Goal: Information Seeking & Learning: Check status

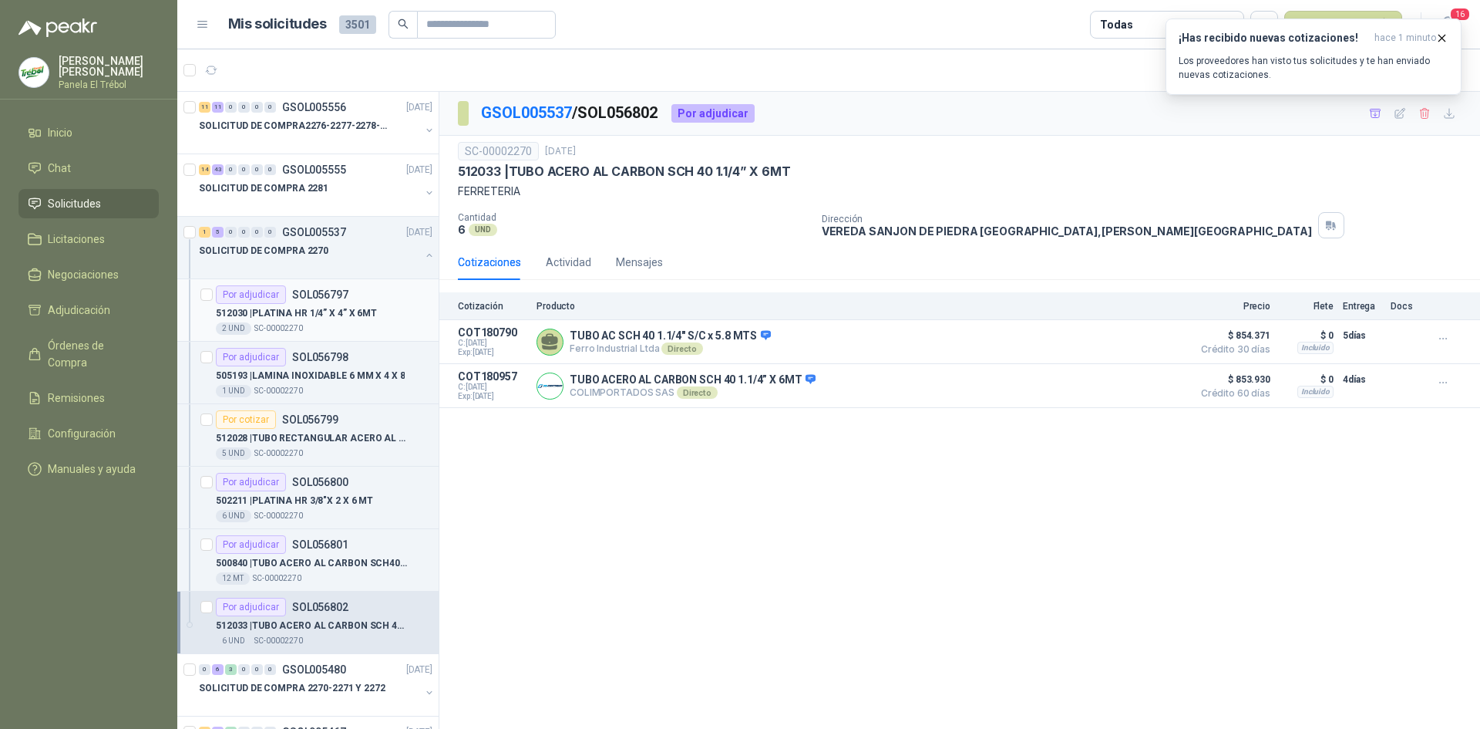
click at [358, 323] on div "2 UND  SC-00002270" at bounding box center [324, 328] width 217 height 12
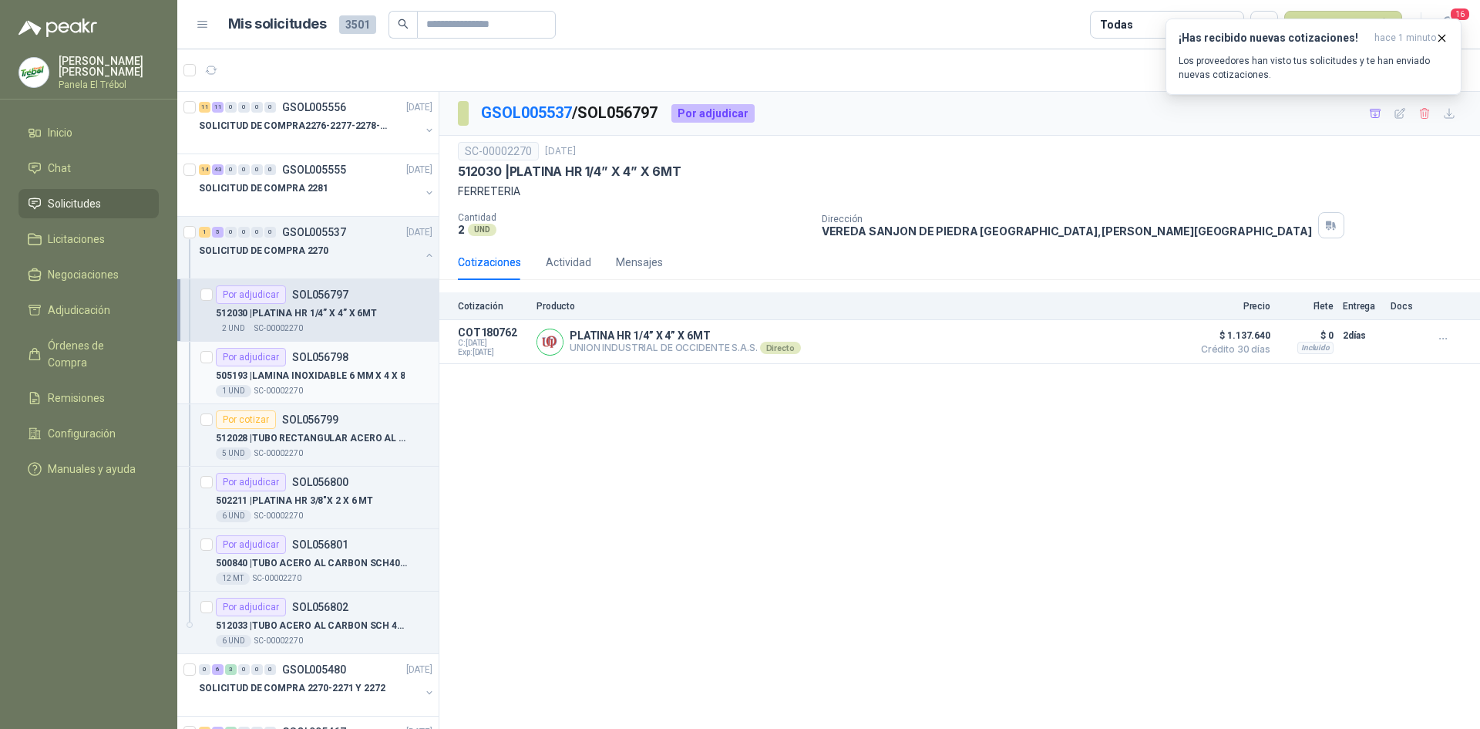
click at [325, 372] on p "505193 | LAMINA INOXIDABLE 6 MM X 4 X 8" at bounding box center [310, 376] width 189 height 15
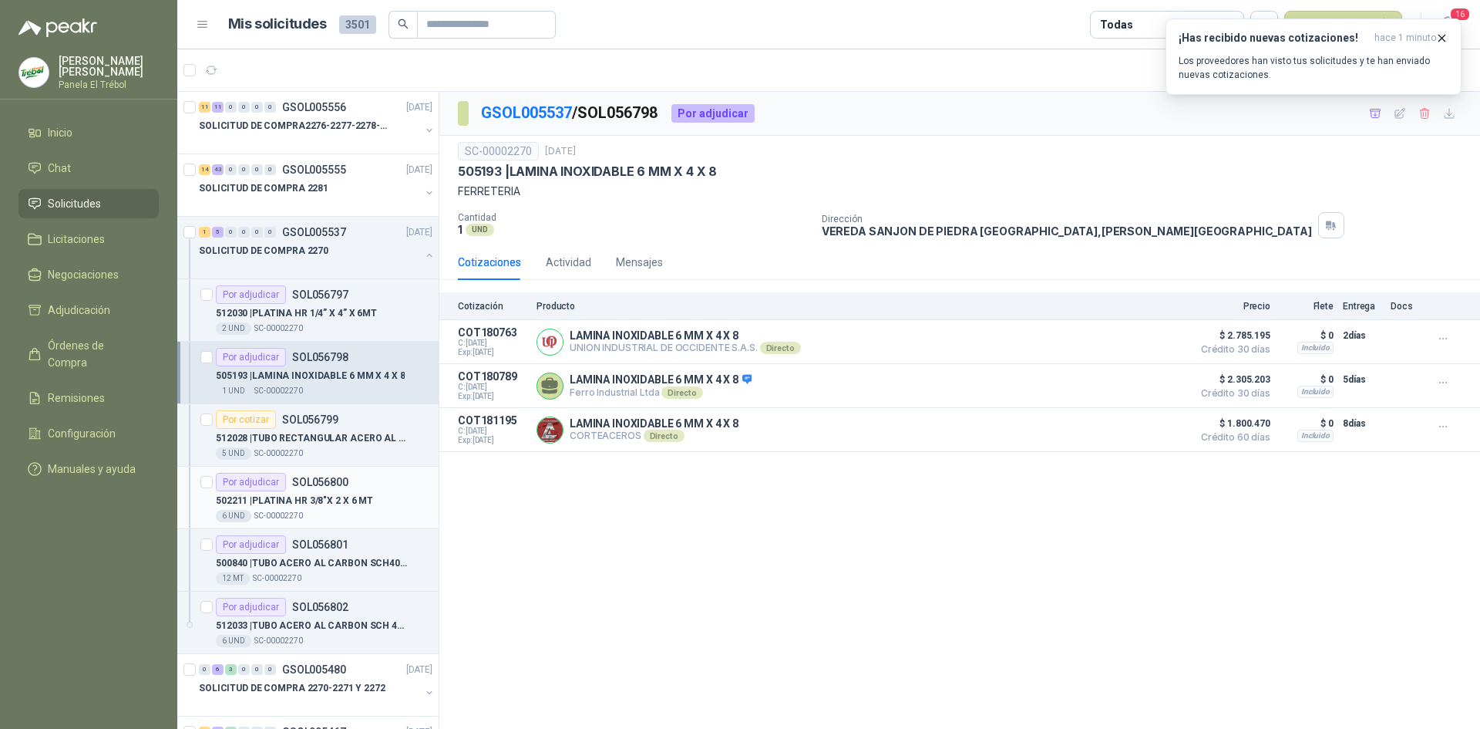
click at [351, 501] on p "502211 | PLATINA HR 3/8"X 2 X 6 MT" at bounding box center [294, 500] width 157 height 15
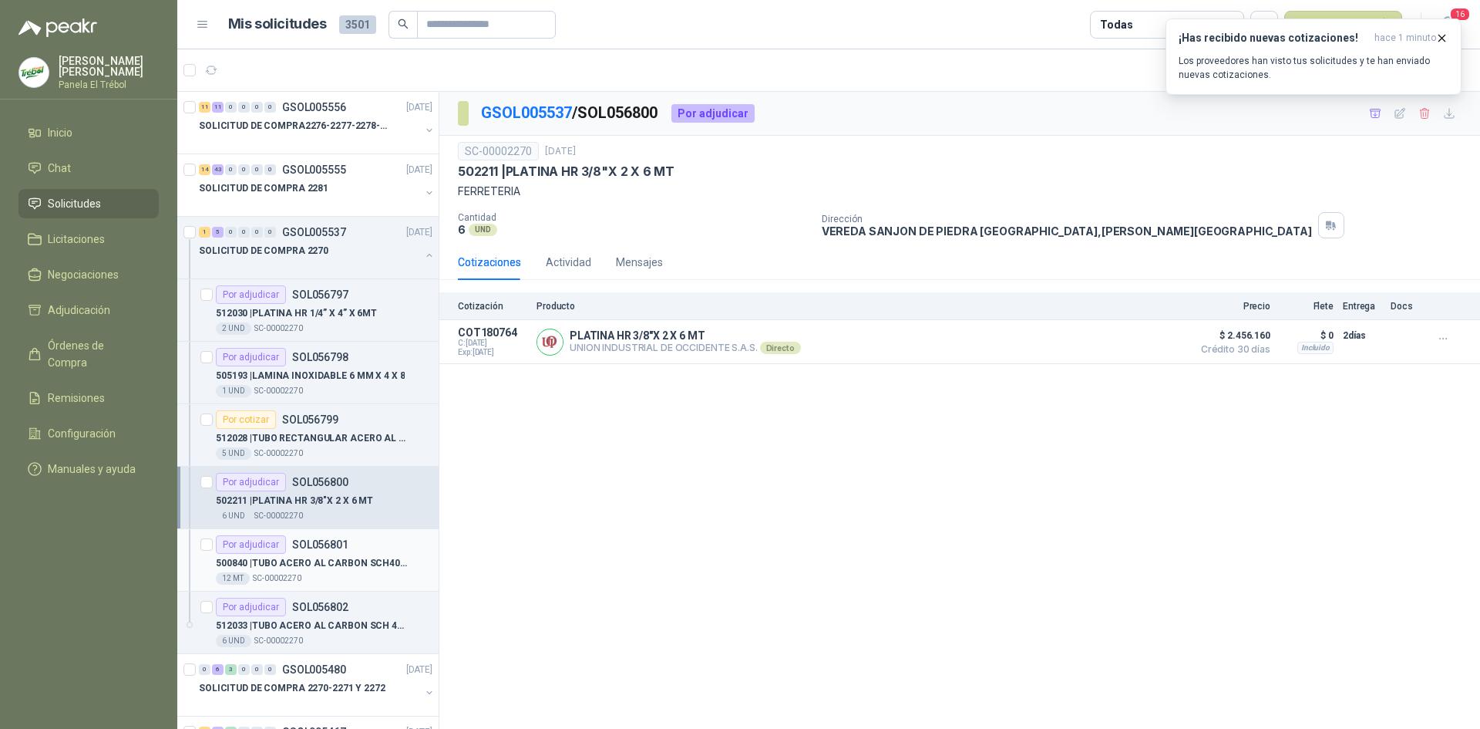
click at [338, 556] on p "500840 | TUBO ACERO AL CARBON SCH40 1.1/2 X 6 MT" at bounding box center [312, 563] width 192 height 15
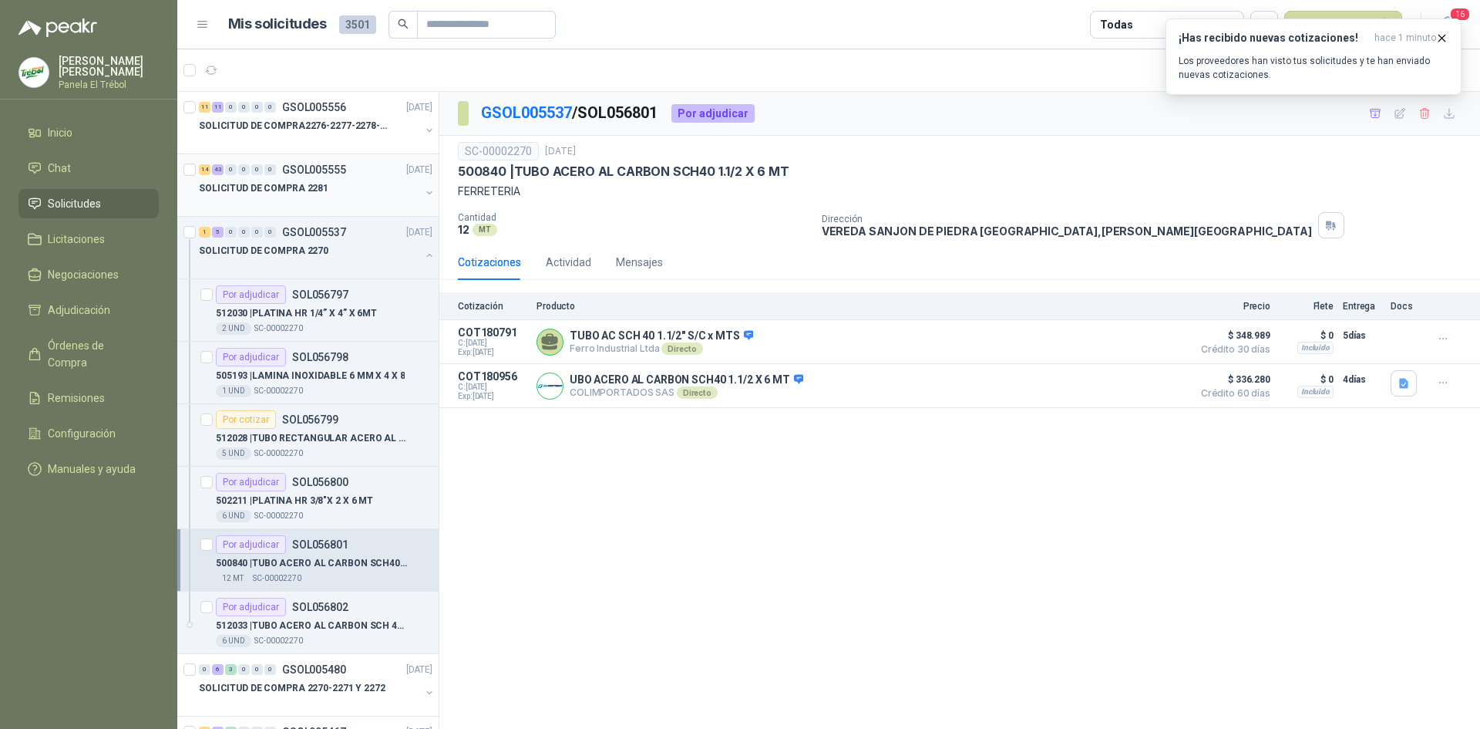
click at [423, 193] on button "button" at bounding box center [429, 193] width 12 height 12
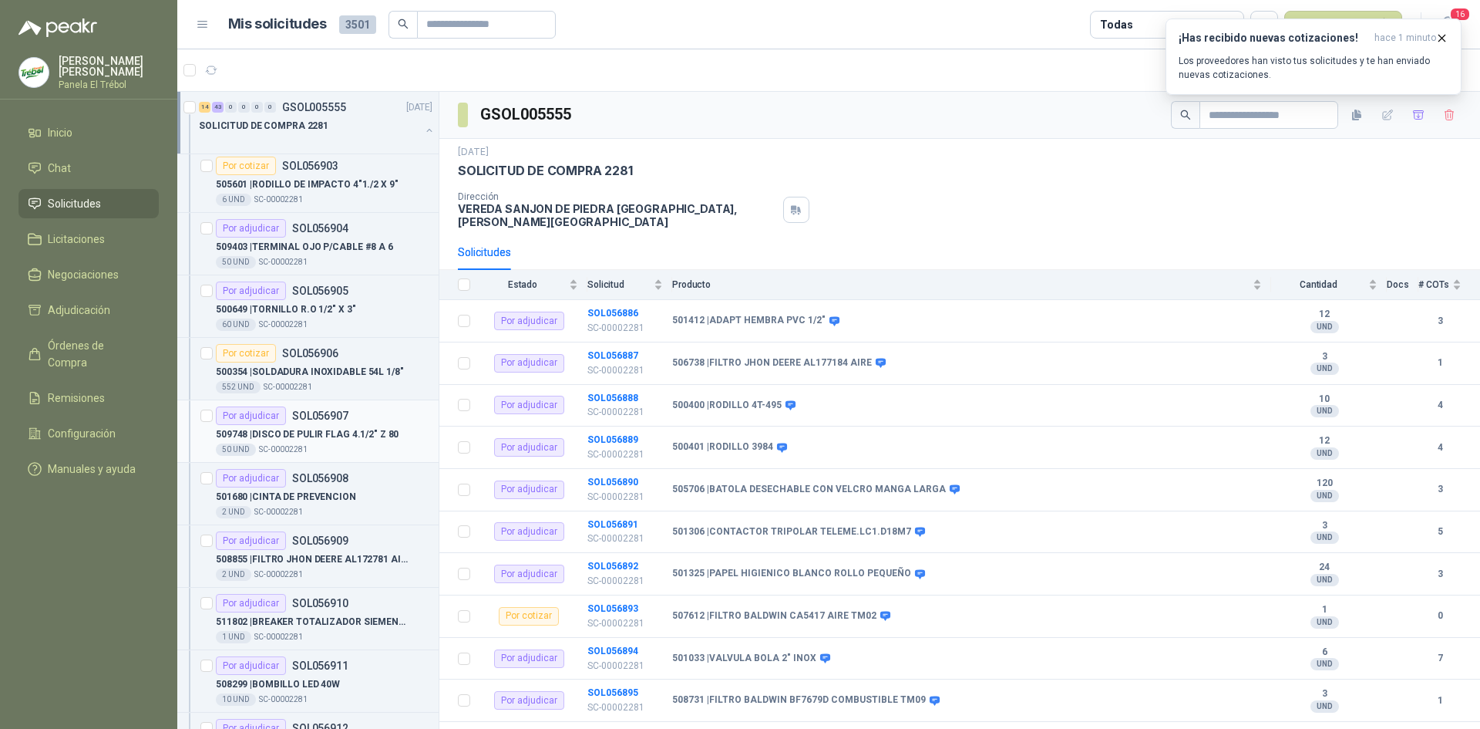
scroll to position [1182, 0]
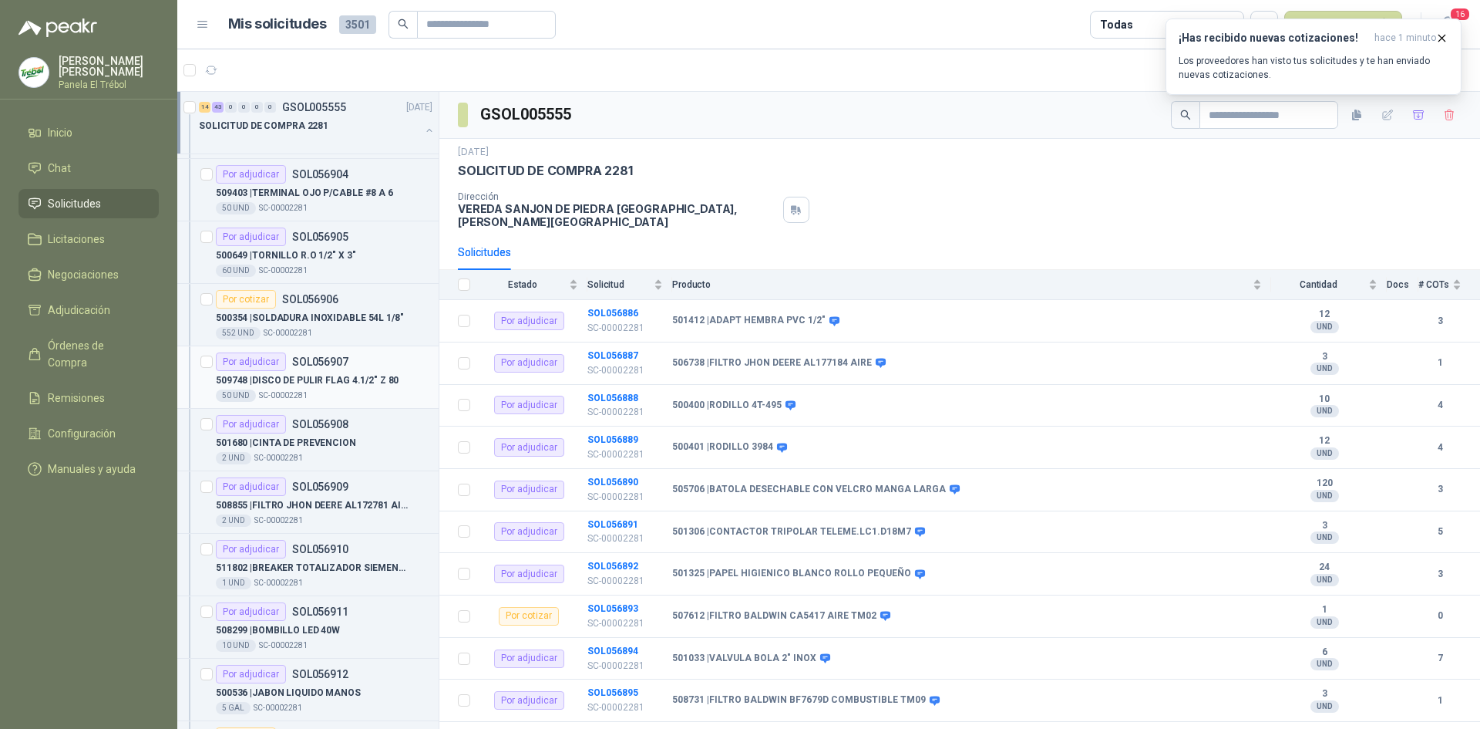
click at [316, 385] on p "509748 | DISCO DE PULIR FLAG 4.1/2" Z 80" at bounding box center [307, 380] width 183 height 15
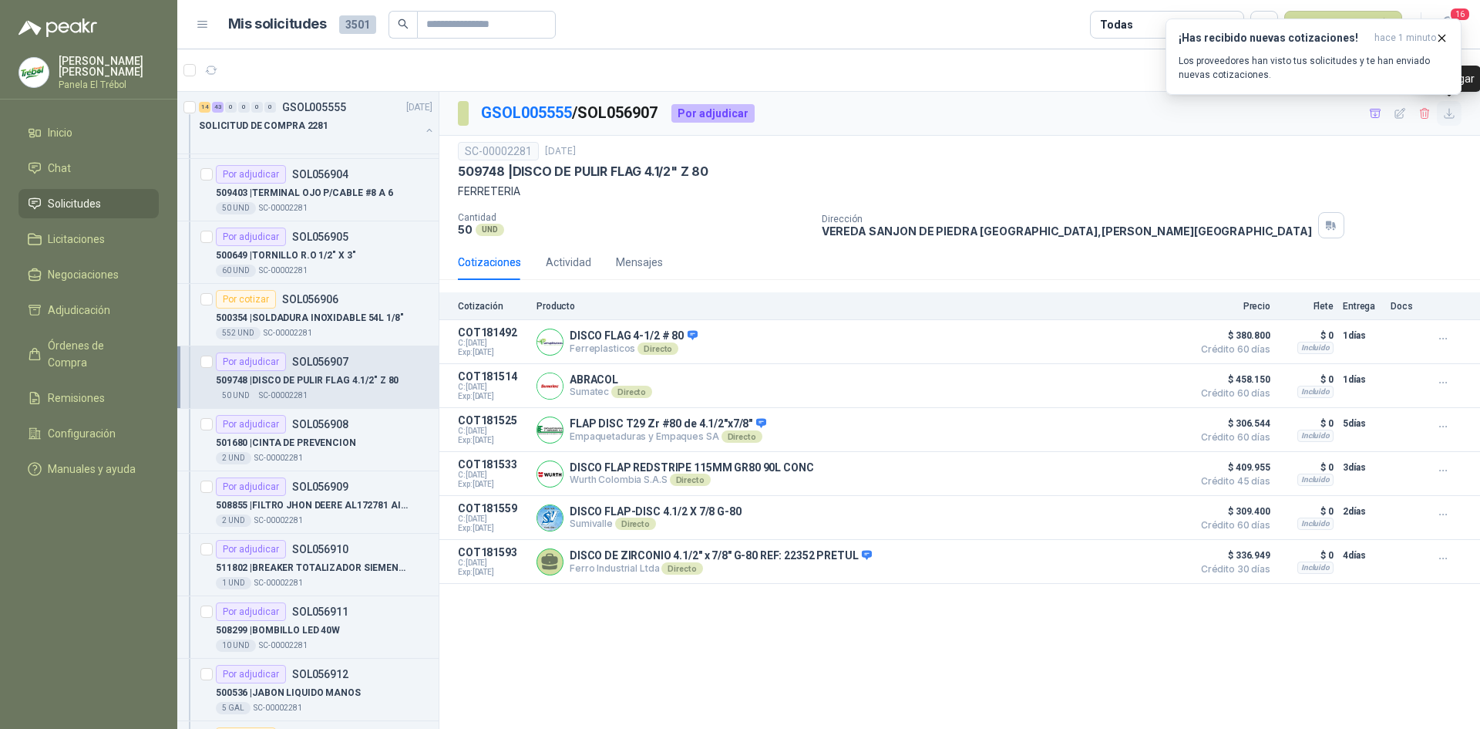
click at [1449, 116] on icon "button" at bounding box center [1449, 113] width 13 height 13
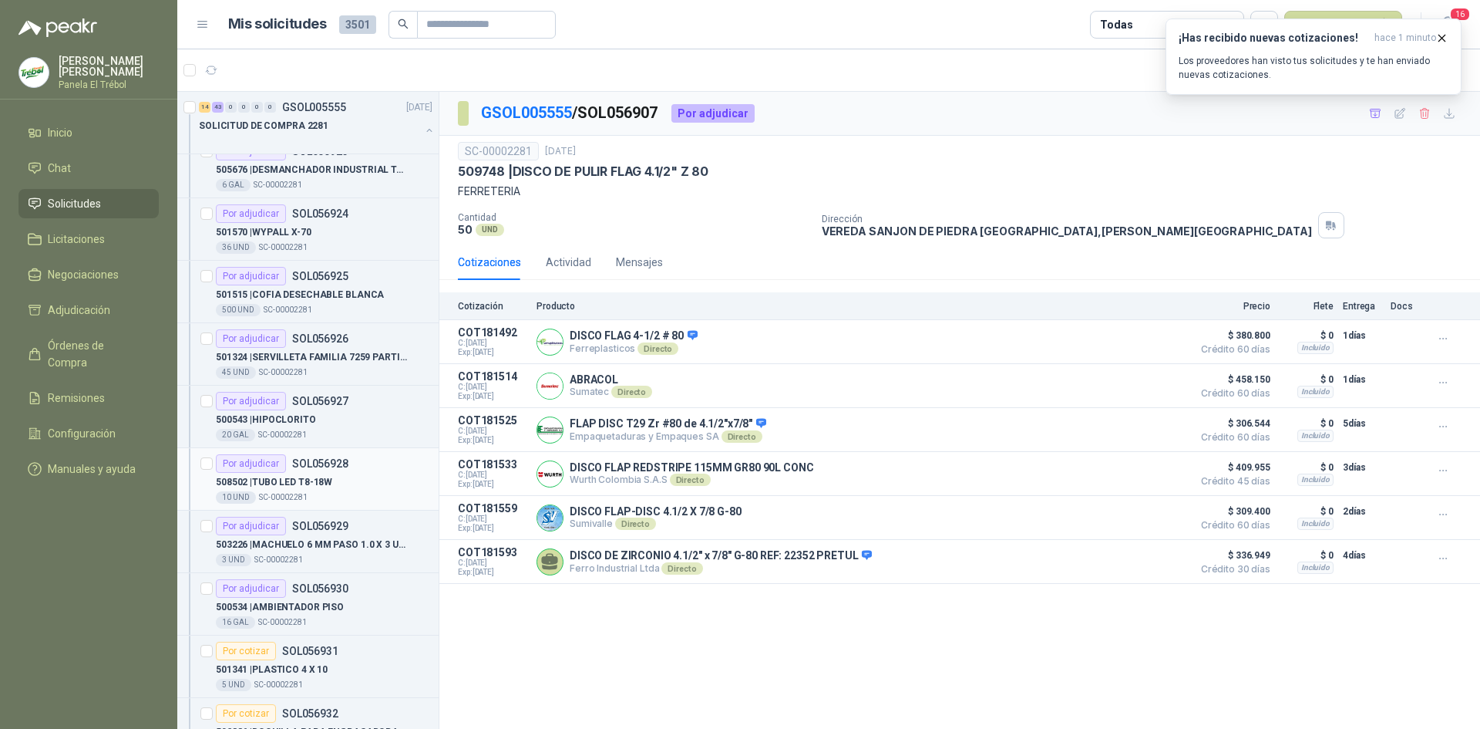
scroll to position [2467, 0]
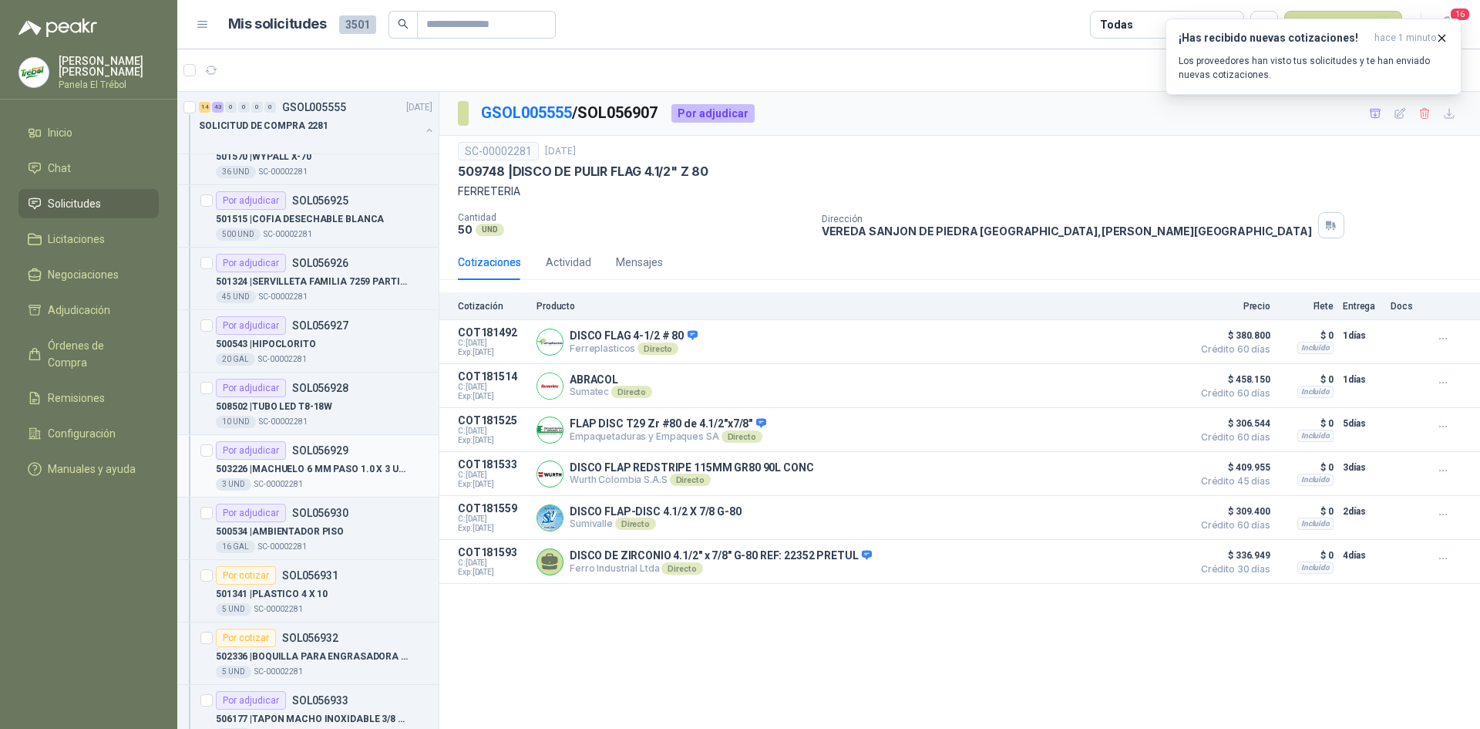
click at [312, 477] on div "503226 | MACHUELO 6 MM PASO 1.0 X 3 UND 3 UND  SC-00002281" at bounding box center [324, 474] width 217 height 31
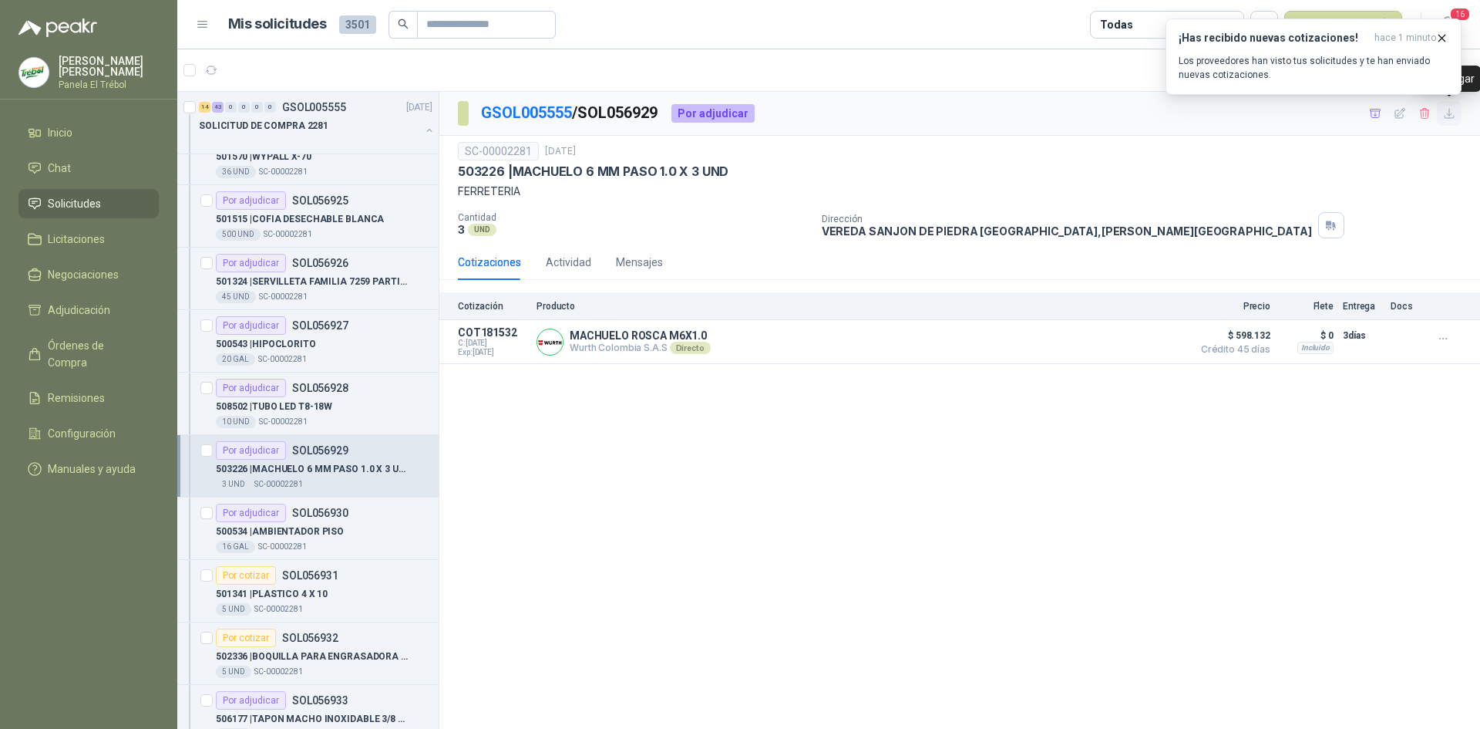
click at [1449, 115] on icon "button" at bounding box center [1449, 113] width 9 height 9
click at [1157, 338] on button "Detalles" at bounding box center [1148, 342] width 72 height 21
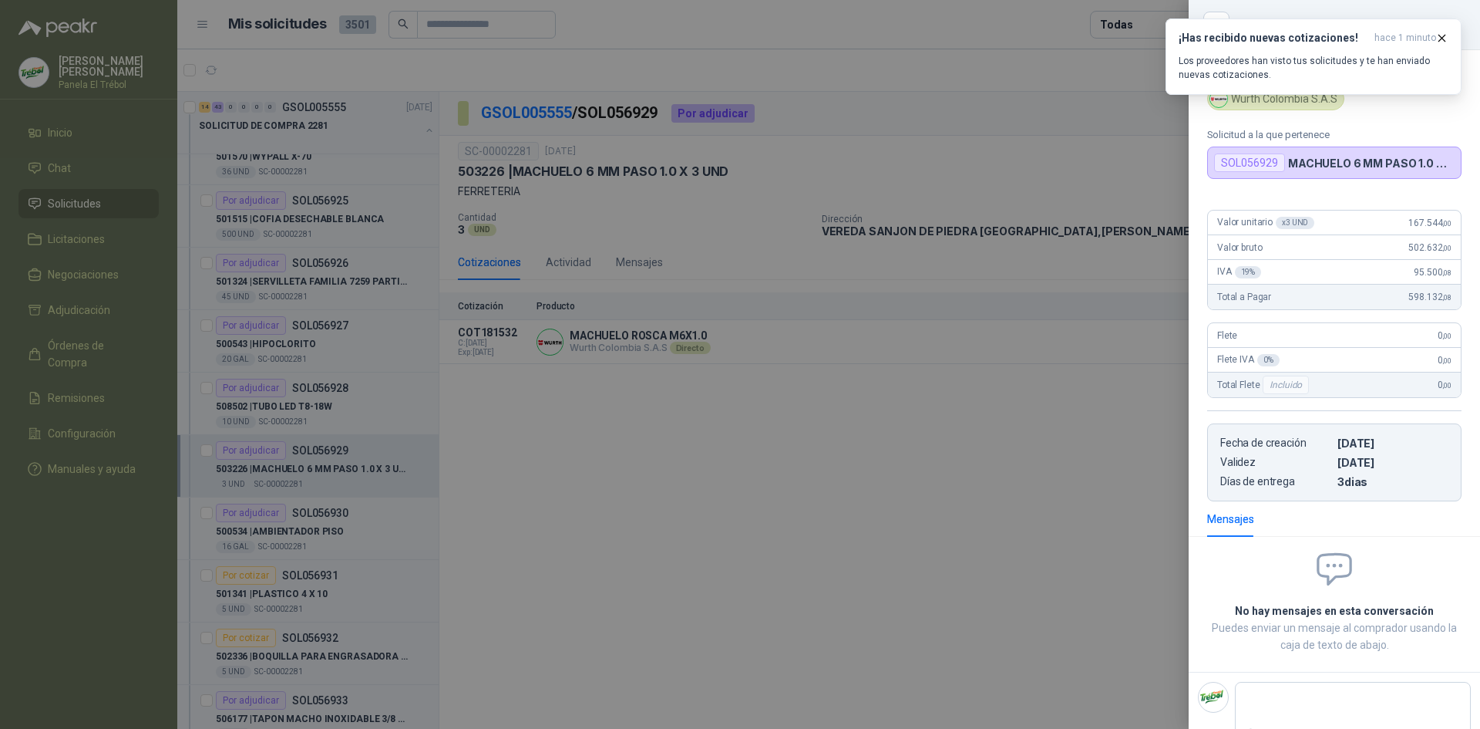
click at [908, 586] on div at bounding box center [740, 364] width 1480 height 729
